Goal: Task Accomplishment & Management: Use online tool/utility

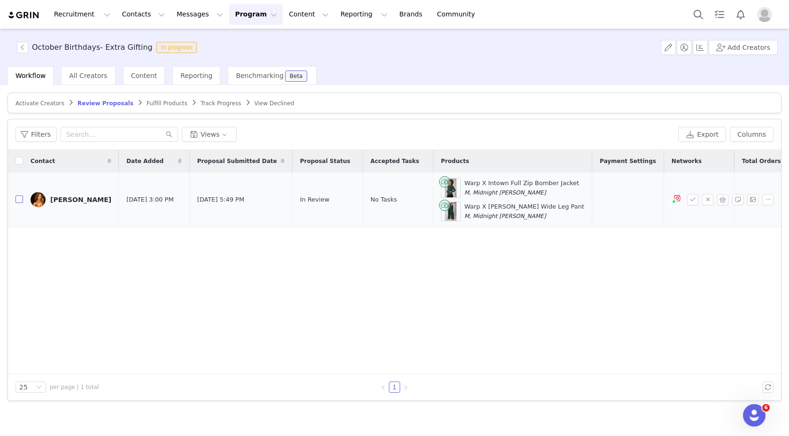
click at [22, 197] on input "checkbox" at bounding box center [19, 199] width 8 height 8
checkbox input "true"
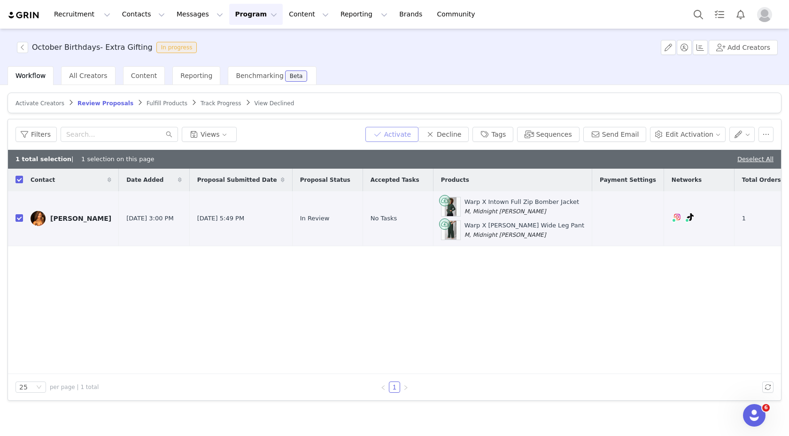
click at [399, 133] on button "Activate" at bounding box center [391, 134] width 53 height 15
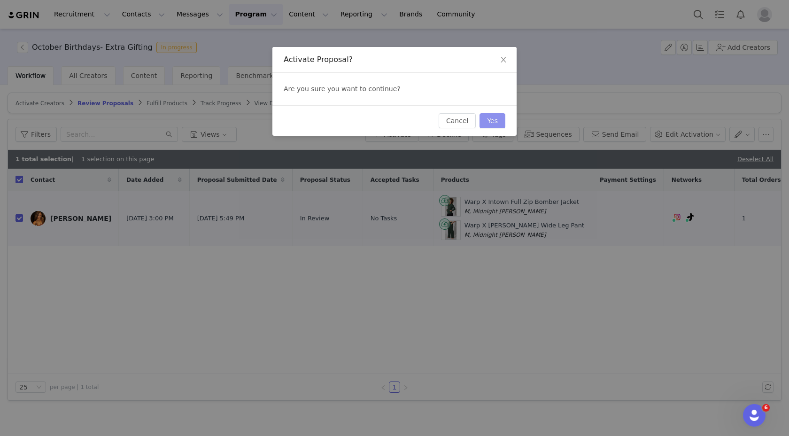
click at [489, 123] on button "Yes" at bounding box center [492, 120] width 26 height 15
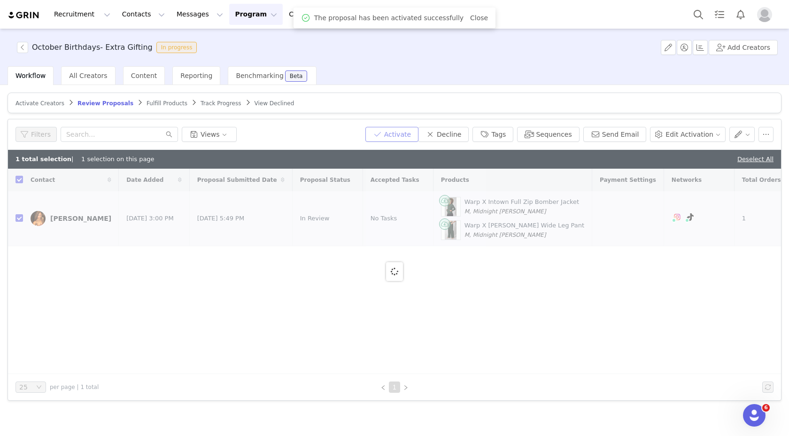
checkbox input "false"
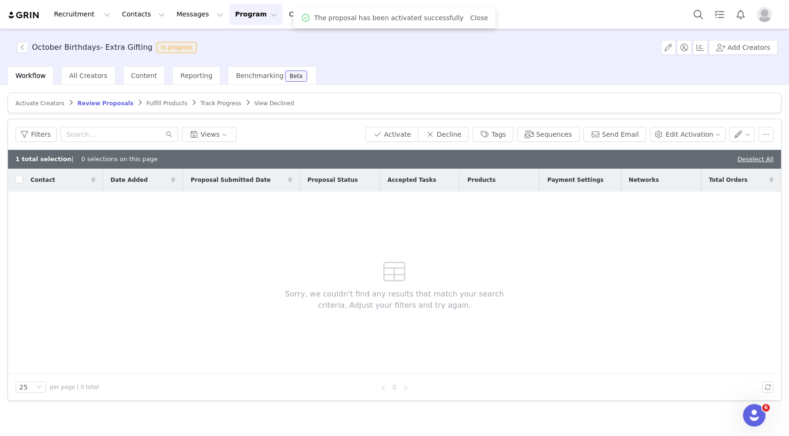
click at [159, 106] on span "Fulfill Products" at bounding box center [166, 103] width 41 height 7
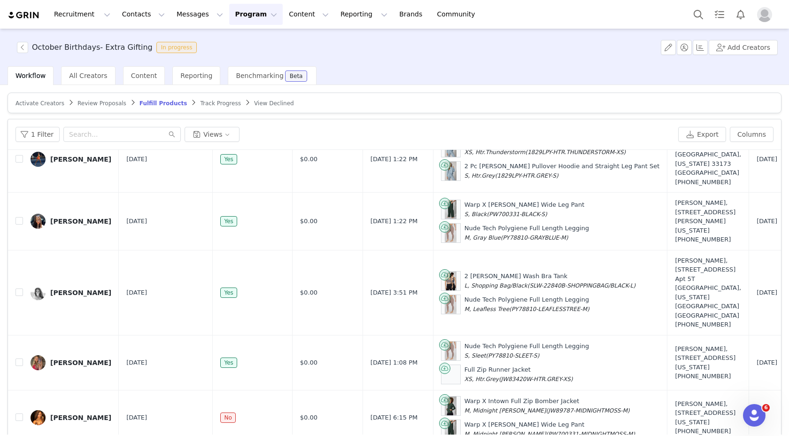
scroll to position [45, 0]
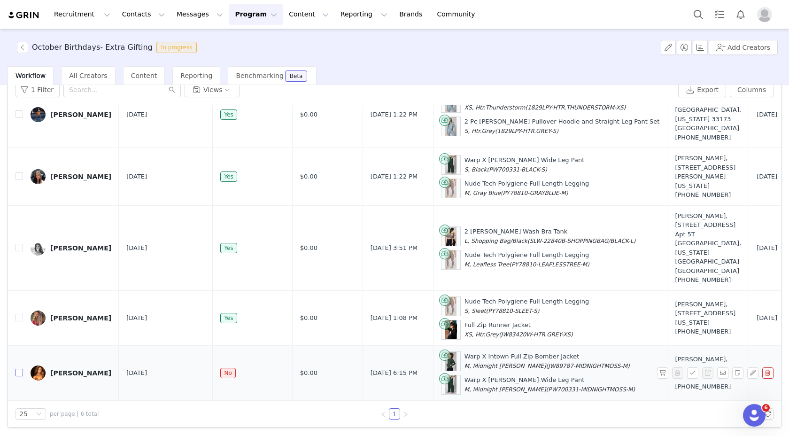
click at [17, 368] on input "checkbox" at bounding box center [19, 372] width 8 height 8
checkbox input "true"
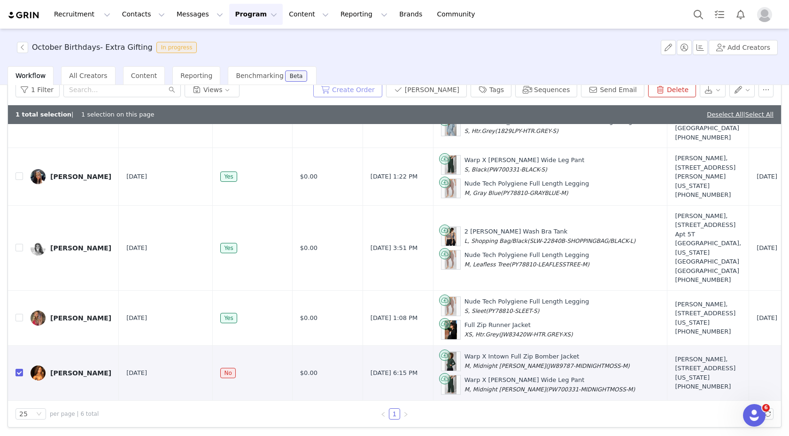
click at [368, 92] on button "Create Order" at bounding box center [347, 89] width 69 height 15
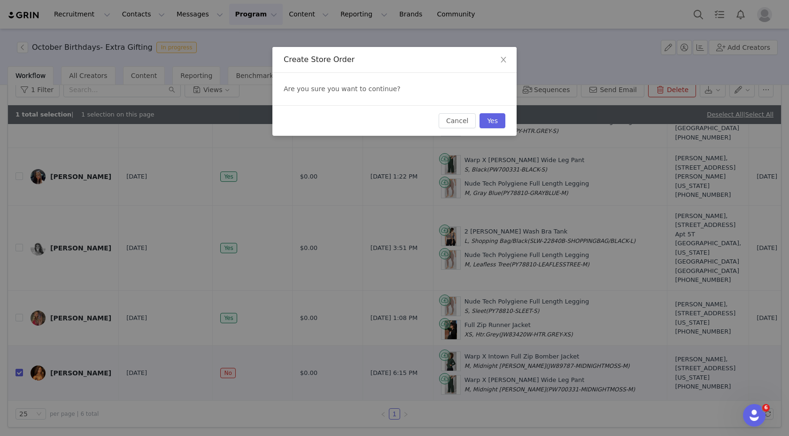
click at [491, 112] on div "Cancel Yes" at bounding box center [394, 120] width 244 height 31
click at [492, 117] on button "Yes" at bounding box center [492, 120] width 26 height 15
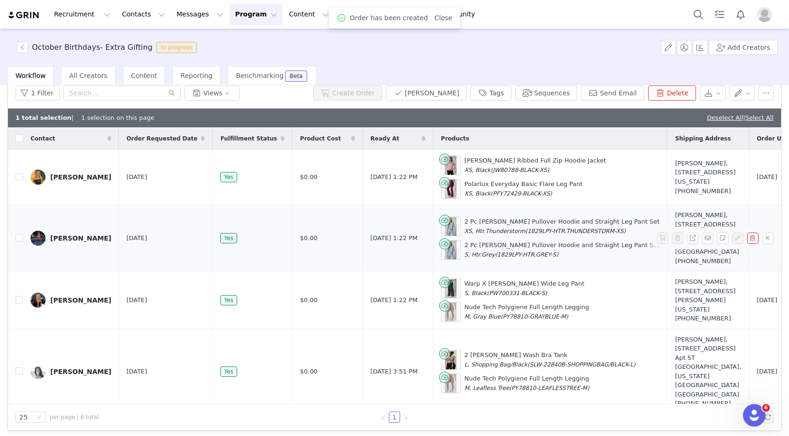
scroll to position [164, 0]
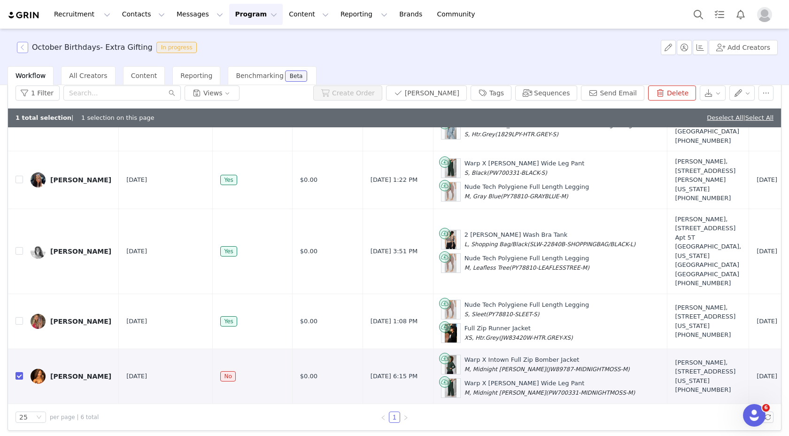
click at [22, 50] on button "button" at bounding box center [22, 47] width 11 height 11
